Goal: Navigation & Orientation: Find specific page/section

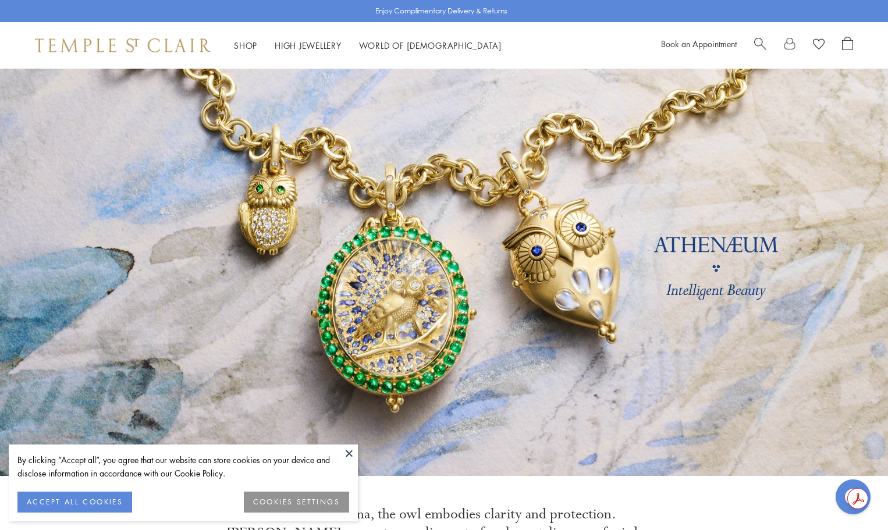
click at [347, 452] on button at bounding box center [348, 452] width 17 height 17
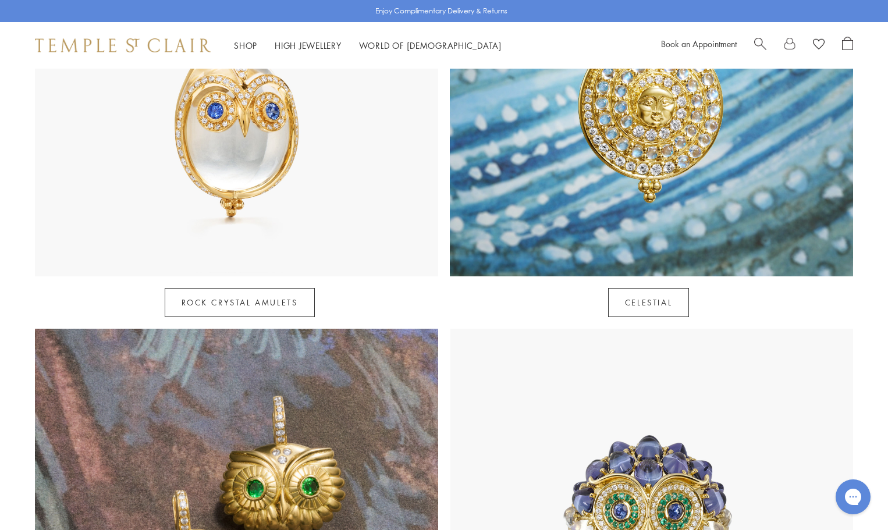
scroll to position [640, 0]
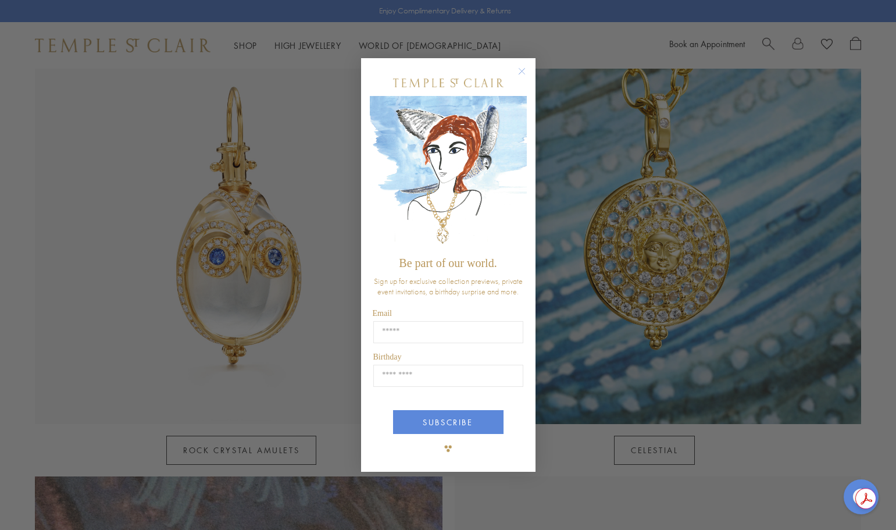
click at [526, 64] on icon "Close dialog" at bounding box center [522, 71] width 15 height 15
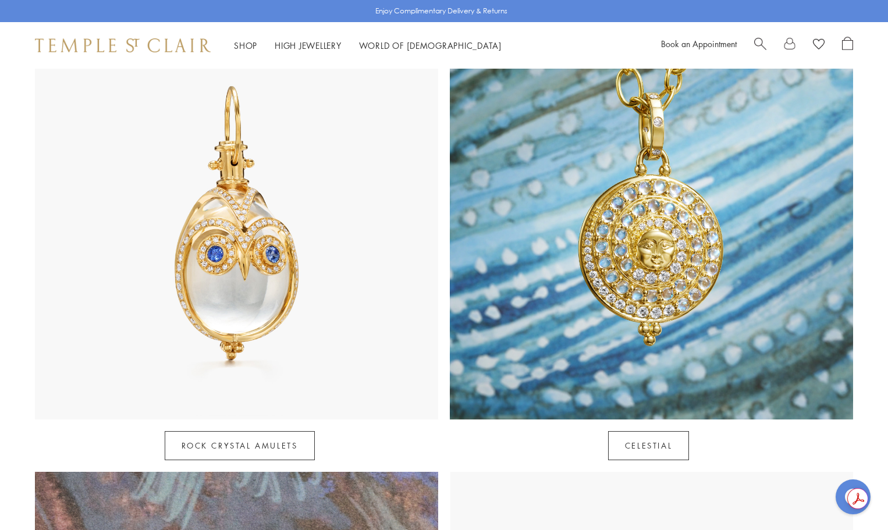
click at [291, 273] on img at bounding box center [236, 217] width 403 height 403
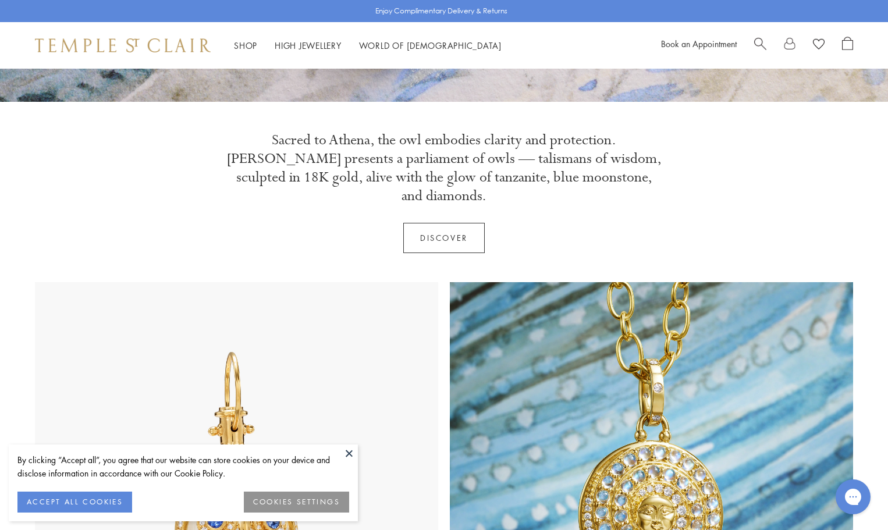
scroll to position [524, 0]
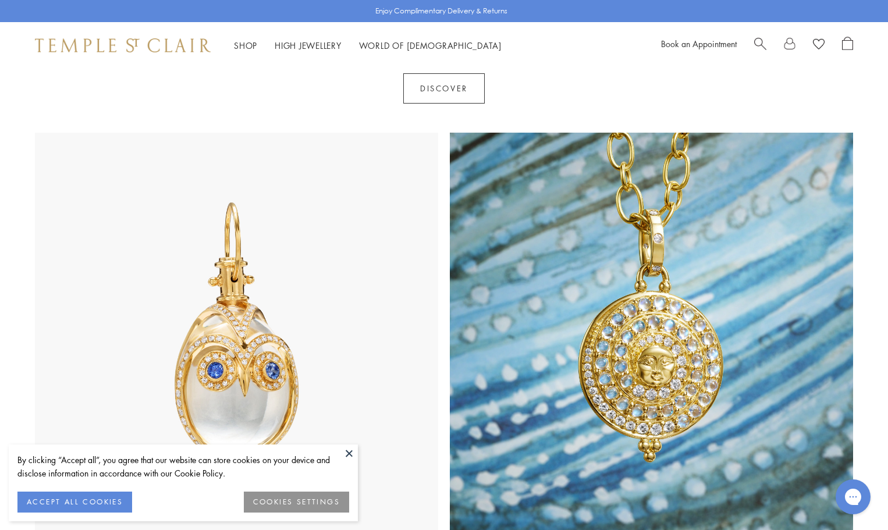
click at [694, 250] on img at bounding box center [651, 334] width 403 height 403
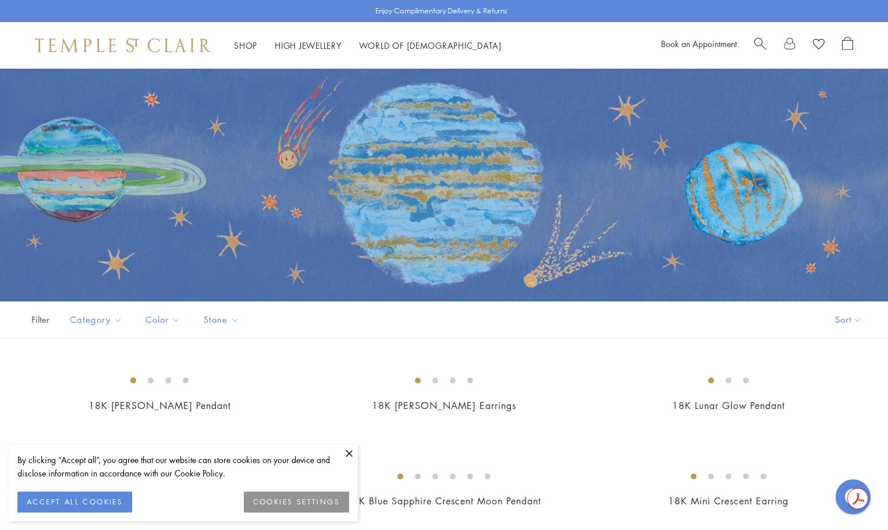
click at [354, 451] on button at bounding box center [348, 452] width 17 height 17
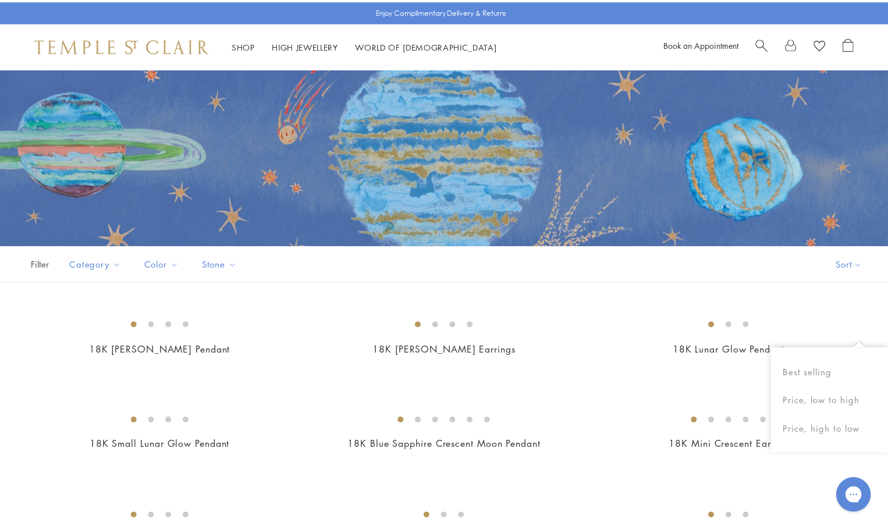
scroll to position [58, 0]
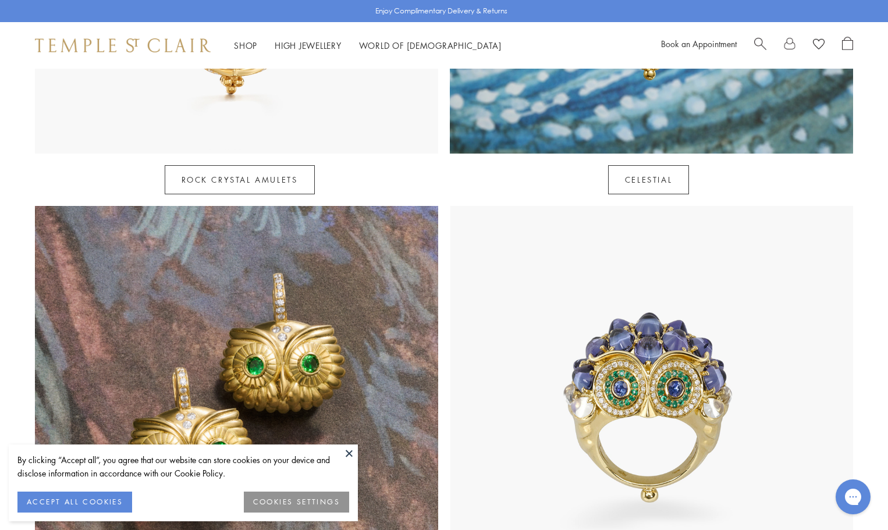
scroll to position [1047, 0]
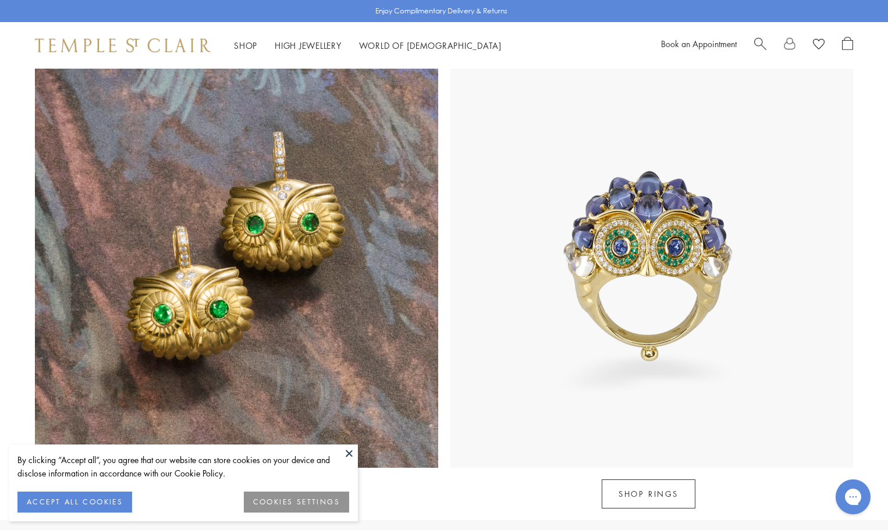
click at [201, 215] on img at bounding box center [236, 266] width 403 height 403
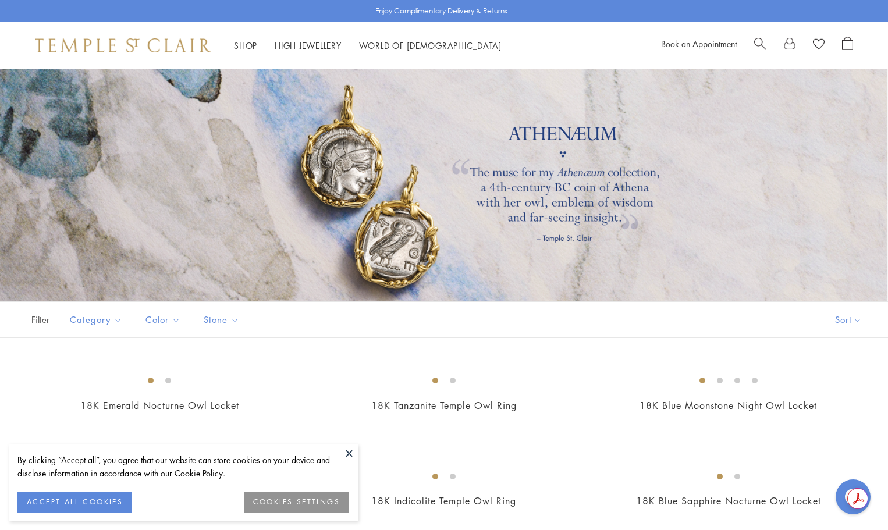
drag, startPoint x: 276, startPoint y: 336, endPoint x: 328, endPoint y: 330, distance: 52.6
click at [276, 336] on div "Filter Sort Category Earrings Necklaces Pendants Rings Color Blue Gold Green St…" at bounding box center [444, 319] width 888 height 37
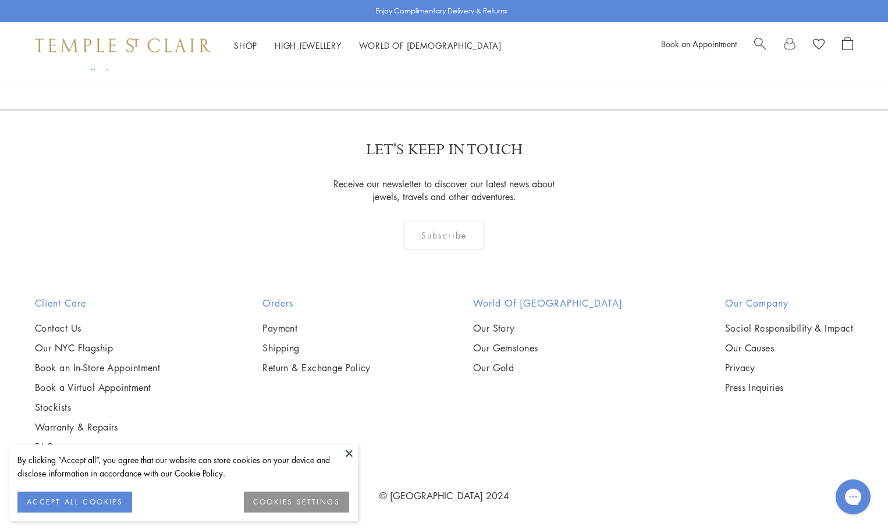
scroll to position [1929, 0]
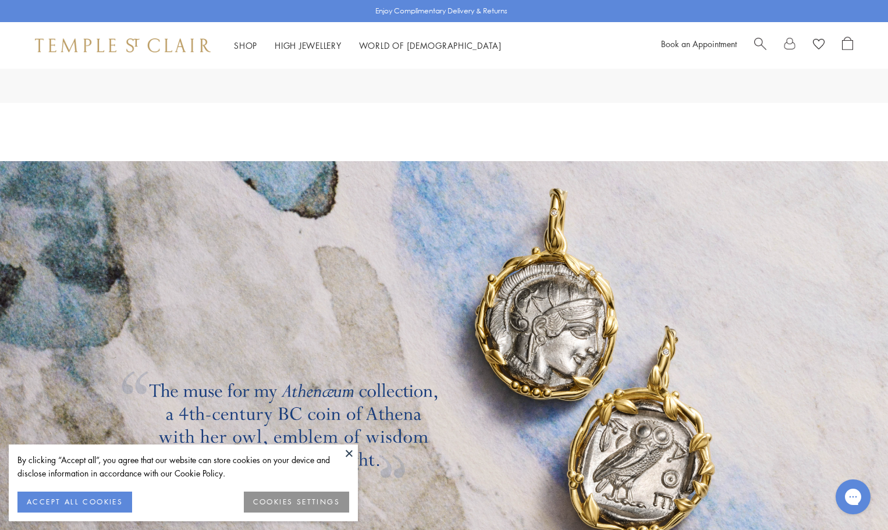
scroll to position [1571, 0]
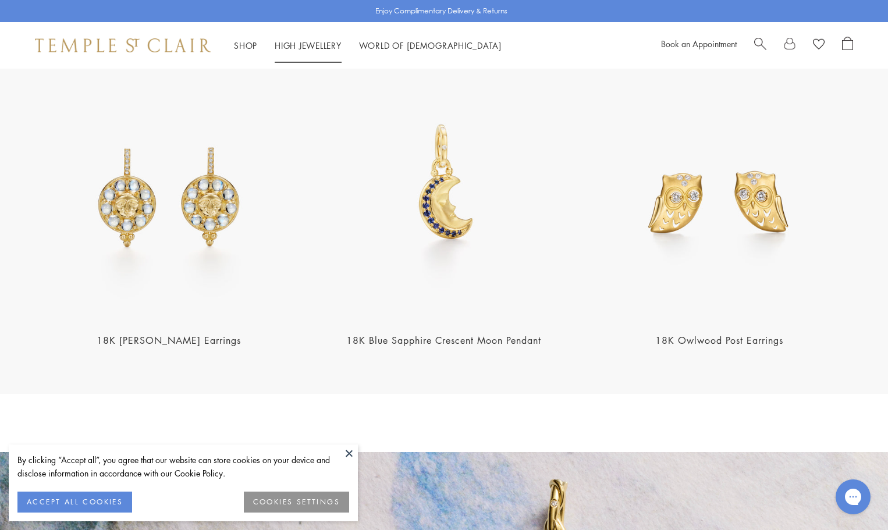
click at [312, 44] on link "High Jewellery High Jewellery" at bounding box center [308, 46] width 67 height 12
